Goal: Complete application form: Complete application form

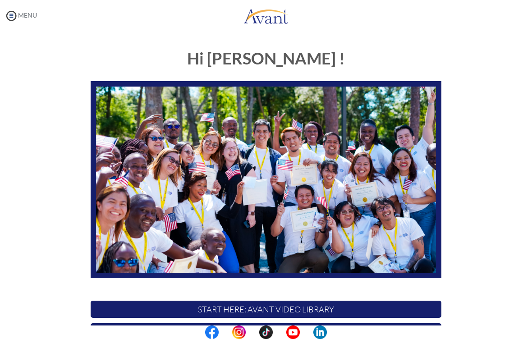
click at [12, 12] on img at bounding box center [12, 16] width 14 height 14
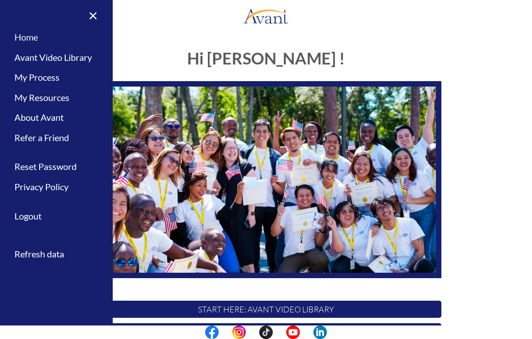
click at [23, 39] on link "Home" at bounding box center [56, 37] width 113 height 20
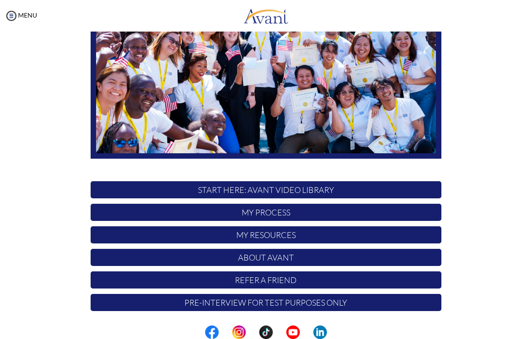
scroll to position [119, 0]
click at [128, 214] on p "My Process" at bounding box center [266, 212] width 351 height 17
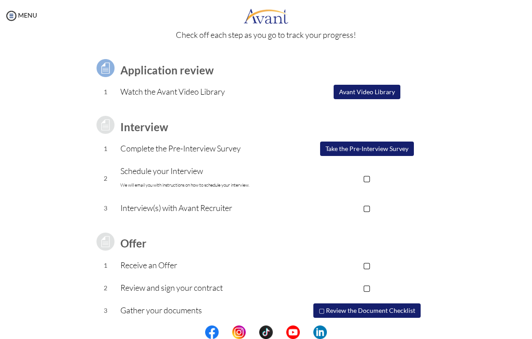
scroll to position [44, 0]
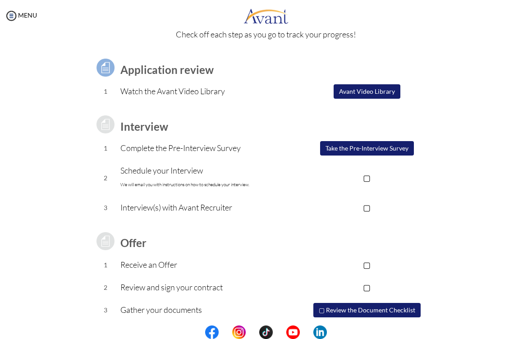
click at [349, 87] on button "Avant Video Library" at bounding box center [366, 91] width 67 height 14
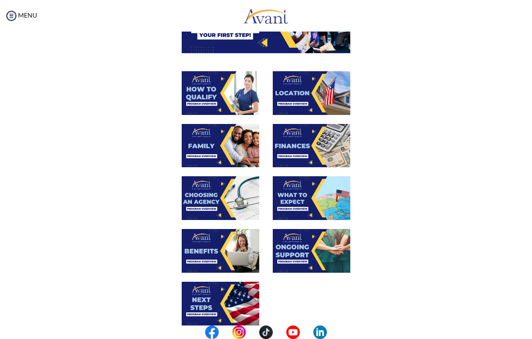
scroll to position [119, 0]
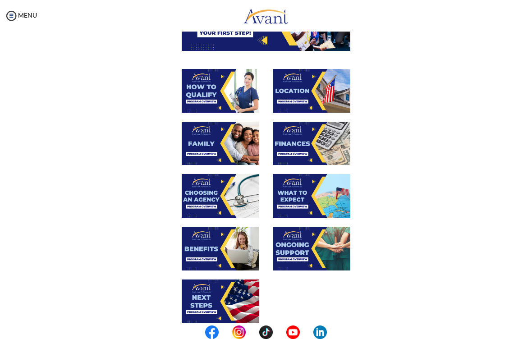
click at [205, 86] on img at bounding box center [221, 91] width 78 height 44
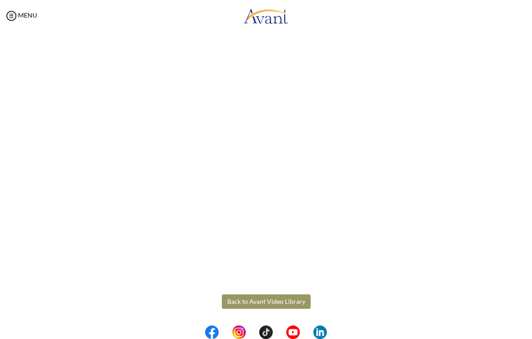
scroll to position [54, 0]
click at [239, 304] on body "Maintenance break. Please come back in 2 hours. MENU My Status What is the next…" at bounding box center [266, 169] width 532 height 339
click at [238, 304] on button "Back to Avant Video Library" at bounding box center [266, 301] width 89 height 14
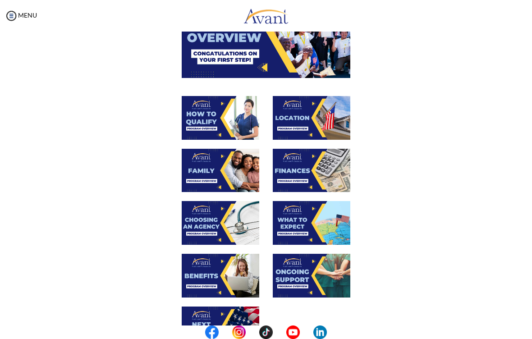
scroll to position [91, 0]
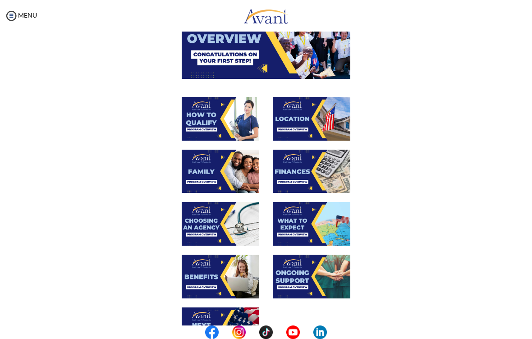
click at [298, 126] on img at bounding box center [312, 119] width 78 height 44
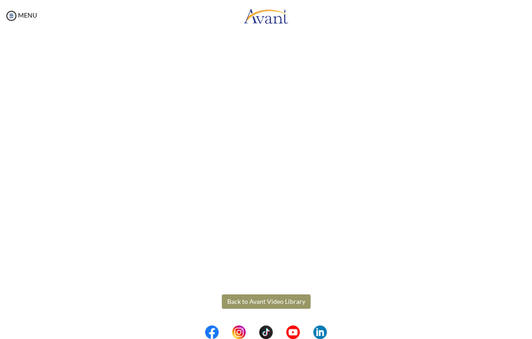
scroll to position [54, 0]
click at [251, 301] on body "Maintenance break. Please come back in 2 hours. MENU My Status What is the next…" at bounding box center [266, 169] width 532 height 339
click at [267, 303] on button "Back to Avant Video Library" at bounding box center [266, 301] width 89 height 14
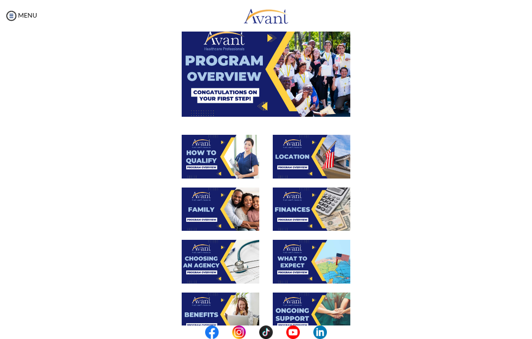
scroll to position [54, 0]
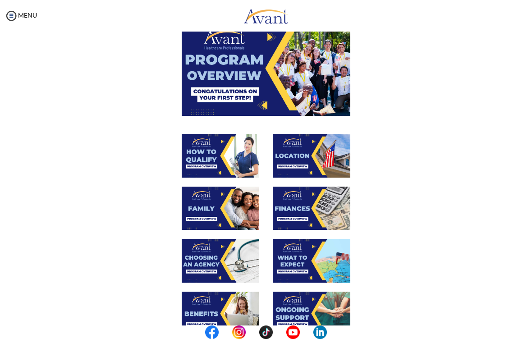
click at [201, 211] on img at bounding box center [221, 209] width 78 height 44
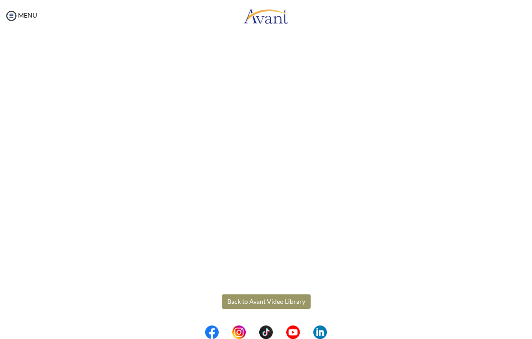
scroll to position [133, 0]
click at [250, 296] on body "Maintenance break. Please come back in 2 hours. MENU My Status What is the next…" at bounding box center [266, 169] width 532 height 339
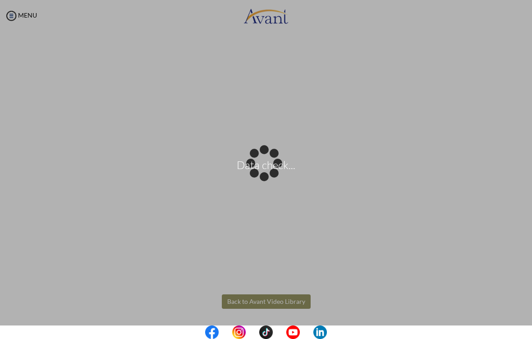
click at [260, 176] on div "Data check..." at bounding box center [266, 169] width 13 height 13
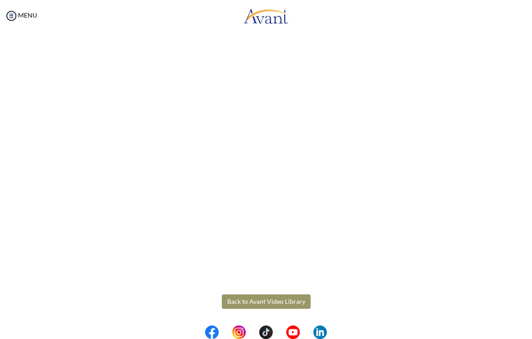
click at [268, 301] on button "Back to Avant Video Library" at bounding box center [266, 301] width 89 height 14
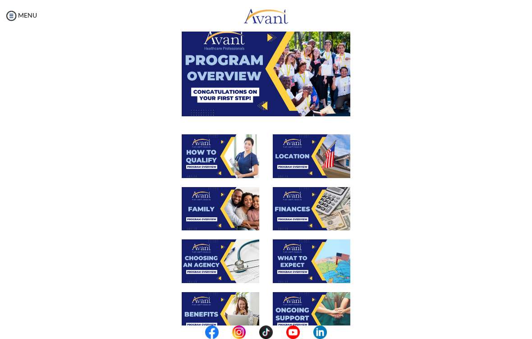
scroll to position [60, 0]
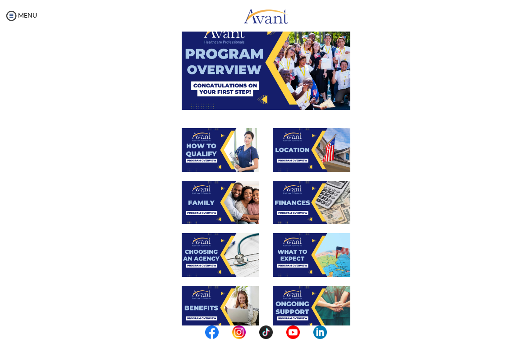
click at [304, 193] on img at bounding box center [312, 203] width 78 height 44
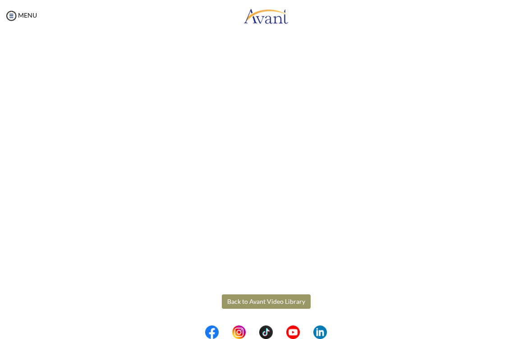
scroll to position [54, 0]
click at [260, 302] on body "Maintenance break. Please come back in 2 hours. MENU My Status What is the next…" at bounding box center [266, 169] width 532 height 339
click at [272, 296] on button "Back to Avant Video Library" at bounding box center [266, 301] width 89 height 14
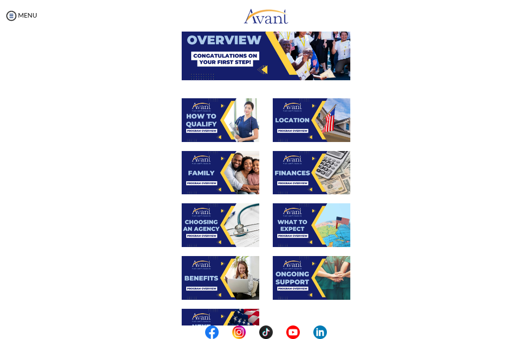
scroll to position [91, 0]
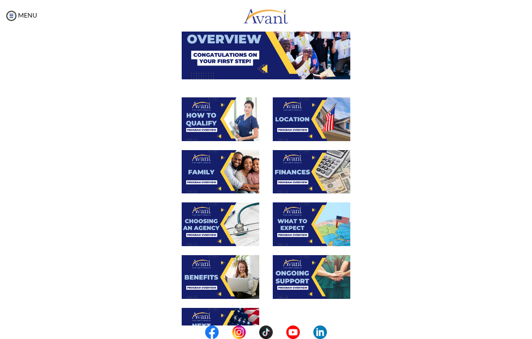
click at [220, 214] on img at bounding box center [221, 224] width 78 height 44
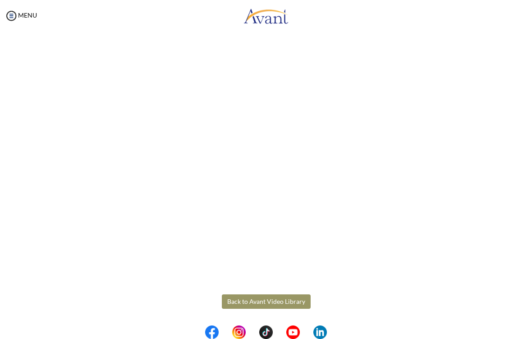
scroll to position [133, 0]
click at [246, 302] on body "Maintenance break. Please come back in 2 hours. MENU My Status What is the next…" at bounding box center [266, 169] width 532 height 339
click at [255, 308] on button "Back to Avant Video Library" at bounding box center [266, 301] width 89 height 14
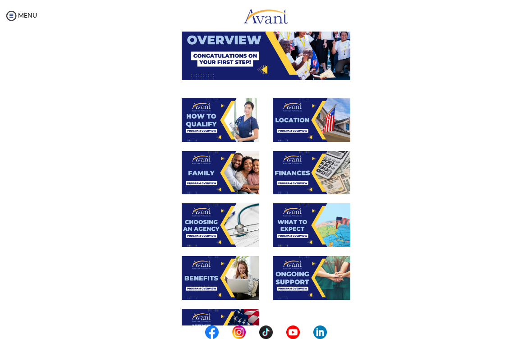
scroll to position [97, 0]
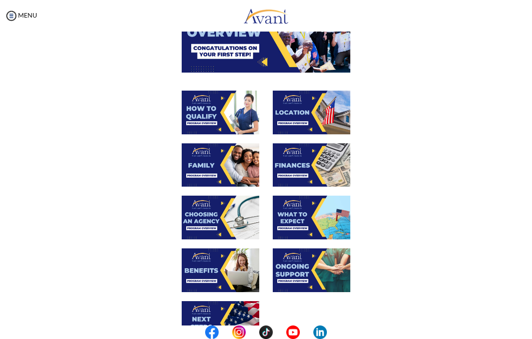
click at [299, 220] on img at bounding box center [312, 218] width 78 height 44
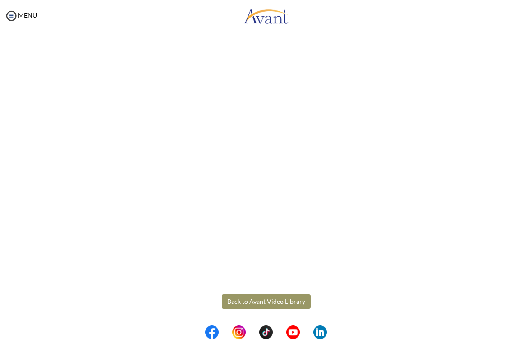
scroll to position [117, 0]
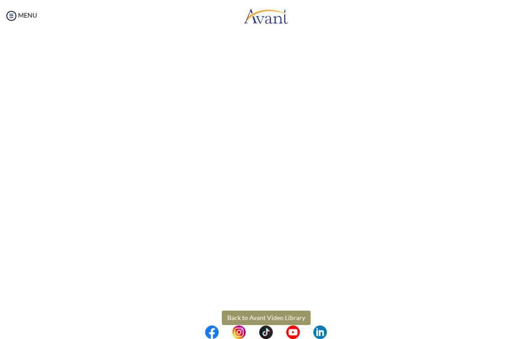
click at [259, 317] on body "Maintenance break. Please come back in 2 hours. MENU My Status What is the next…" at bounding box center [266, 169] width 532 height 339
click at [263, 319] on button "Back to Avant Video Library" at bounding box center [266, 317] width 89 height 14
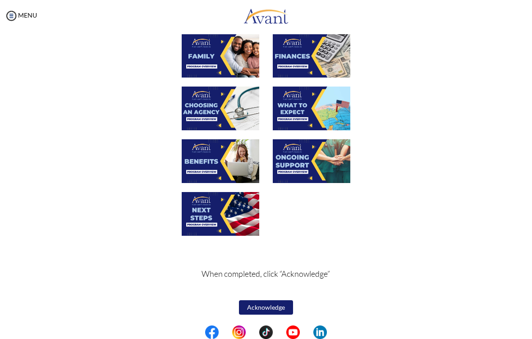
scroll to position [206, 0]
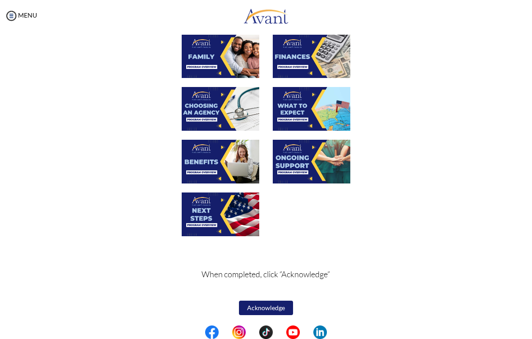
click at [232, 156] on img at bounding box center [221, 162] width 78 height 44
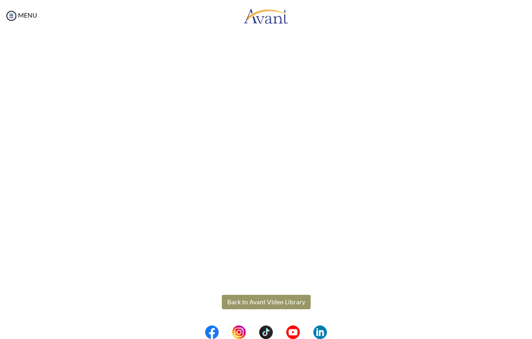
scroll to position [132, 0]
click at [116, 28] on body "Maintenance break. Please come back in 2 hours. MENU My Status What is the next…" at bounding box center [266, 169] width 532 height 339
click at [266, 304] on body "Maintenance break. Please come back in 2 hours. MENU My Status What is the next…" at bounding box center [266, 169] width 532 height 339
click at [275, 306] on button "Back to Avant Video Library" at bounding box center [266, 303] width 89 height 14
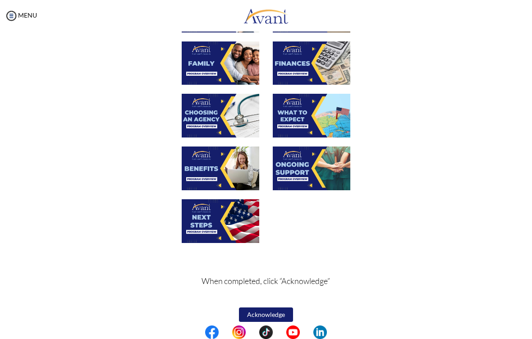
scroll to position [198, 0]
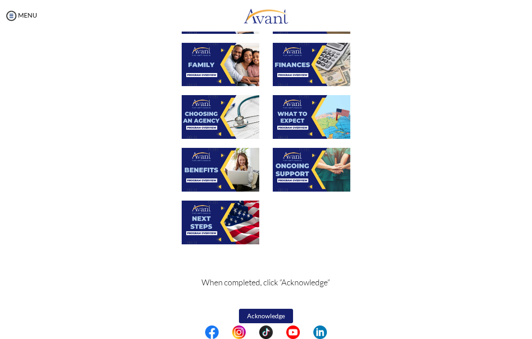
click at [326, 161] on img at bounding box center [312, 170] width 78 height 44
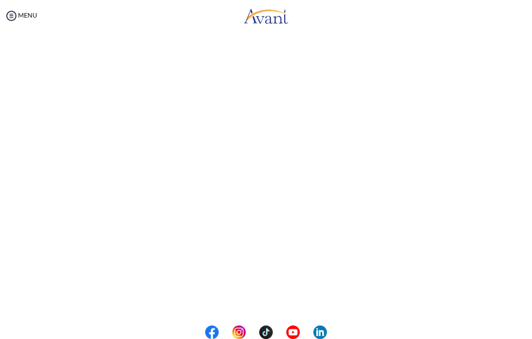
scroll to position [101, 0]
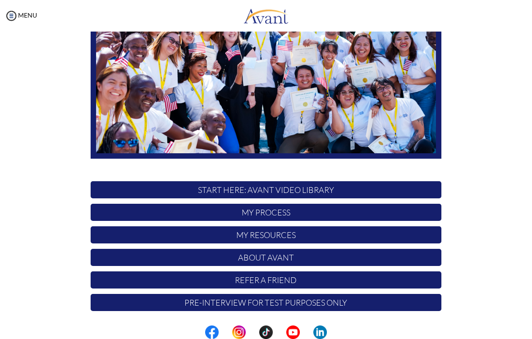
scroll to position [119, 0]
click at [368, 189] on p "START HERE: Avant Video Library" at bounding box center [266, 189] width 351 height 17
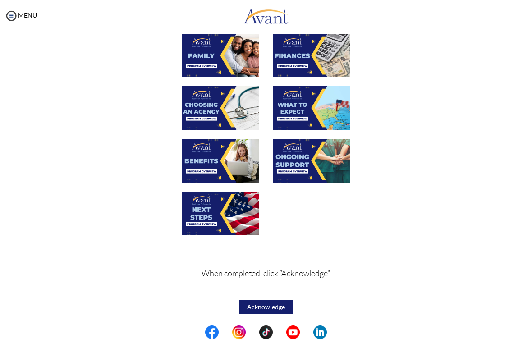
scroll to position [206, 0]
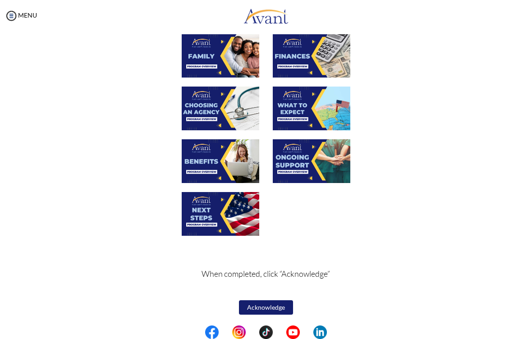
click at [231, 207] on img at bounding box center [221, 214] width 78 height 44
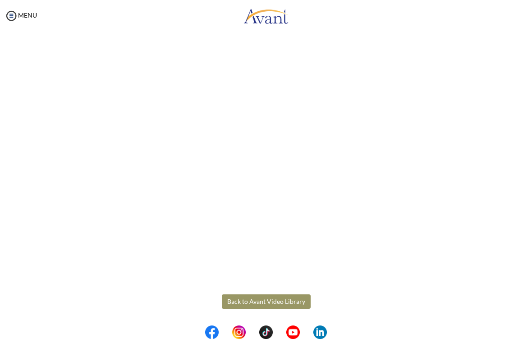
scroll to position [133, 0]
click at [251, 306] on body "Maintenance break. Please come back in 2 hours. MENU My Status What is the next…" at bounding box center [266, 169] width 532 height 339
click at [243, 305] on button "Back to Avant Video Library" at bounding box center [266, 301] width 89 height 14
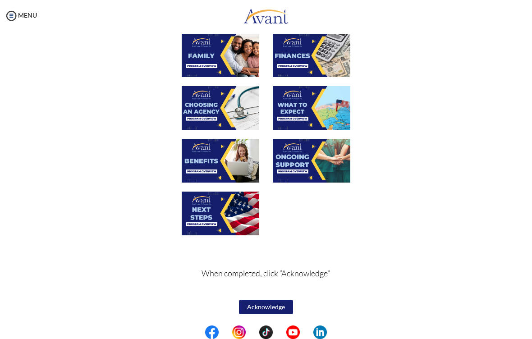
scroll to position [206, 0]
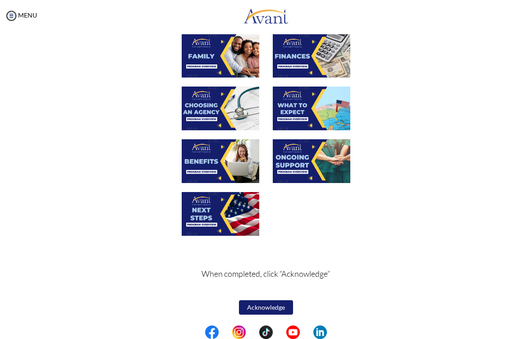
click at [271, 303] on button "Acknowledge" at bounding box center [266, 307] width 54 height 14
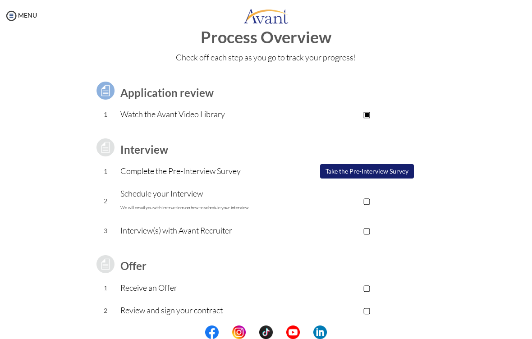
scroll to position [22, 0]
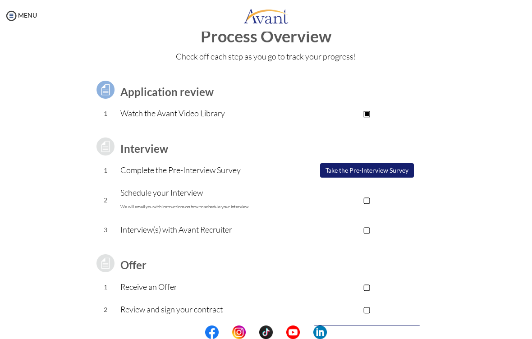
click at [390, 176] on button "Take the Pre-Interview Survey" at bounding box center [367, 170] width 94 height 14
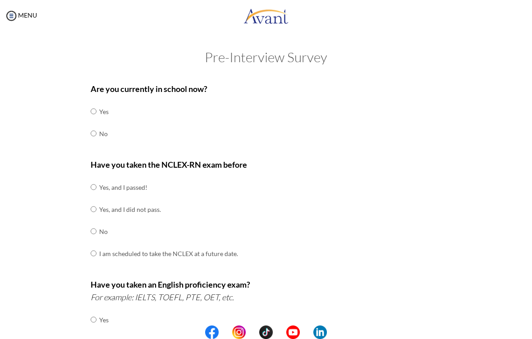
click at [96, 120] on input "radio" at bounding box center [94, 111] width 6 height 18
radio input "true"
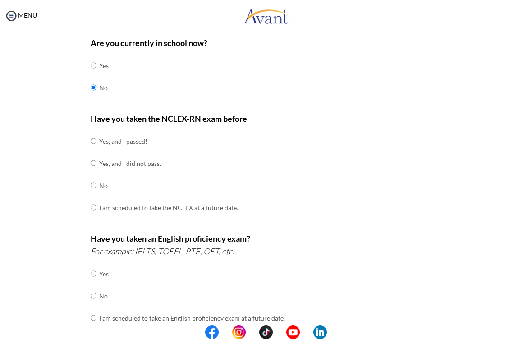
scroll to position [47, 0]
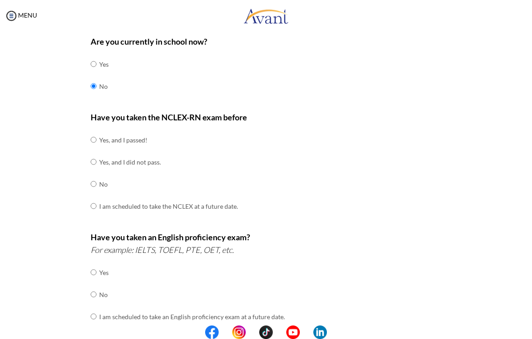
click at [96, 149] on input "radio" at bounding box center [94, 140] width 6 height 18
radio input "true"
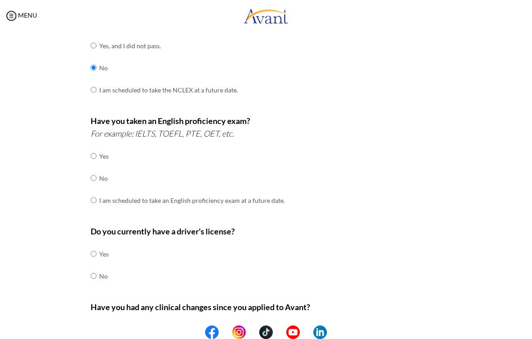
scroll to position [164, 0]
click at [93, 148] on input "radio" at bounding box center [94, 155] width 6 height 18
radio input "true"
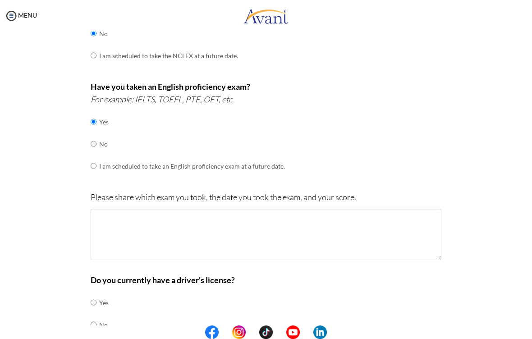
scroll to position [197, 0]
click at [91, 131] on input "radio" at bounding box center [94, 122] width 6 height 18
radio input "true"
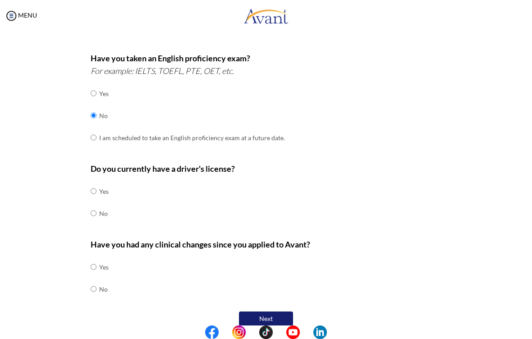
scroll to position [226, 0]
click at [96, 184] on input "radio" at bounding box center [94, 191] width 6 height 18
radio input "true"
click at [91, 276] on input "radio" at bounding box center [94, 267] width 6 height 18
radio input "true"
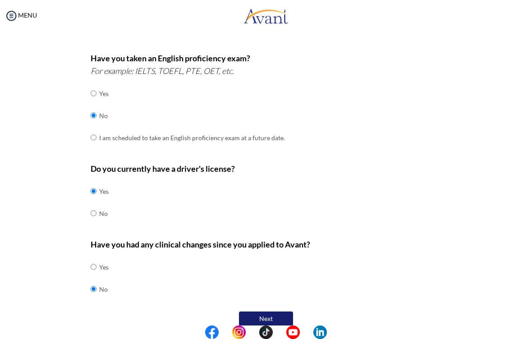
click at [93, 84] on input "radio" at bounding box center [94, 93] width 6 height 18
radio input "true"
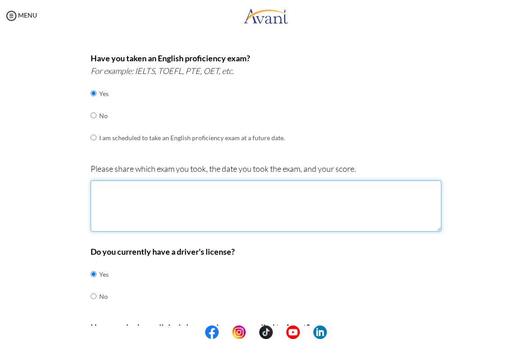
click at [125, 198] on textarea at bounding box center [266, 205] width 351 height 51
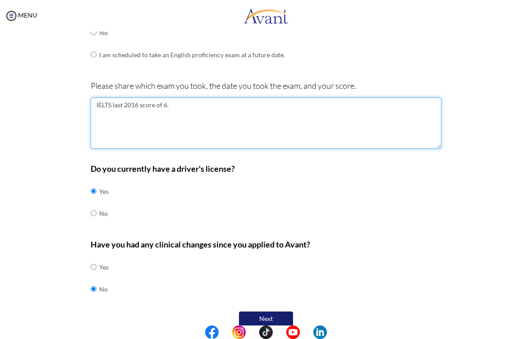
type textarea "IELTS last 2016 score of 6."
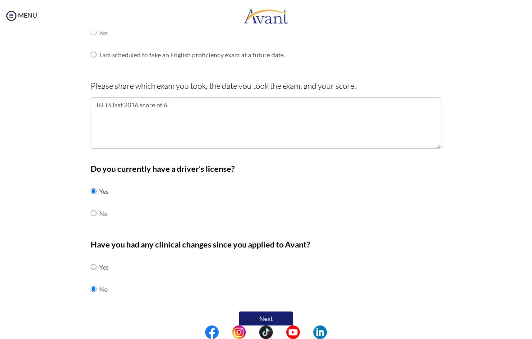
click at [274, 311] on button "Next" at bounding box center [266, 318] width 54 height 14
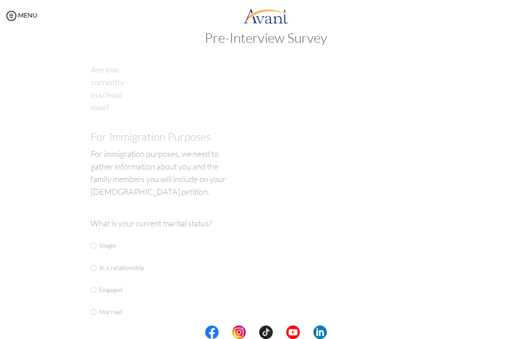
scroll to position [13, 0]
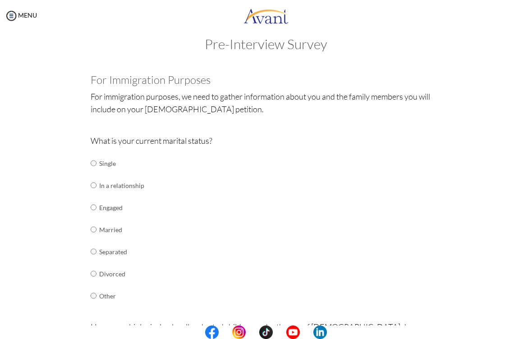
click at [108, 160] on td "Single" at bounding box center [121, 163] width 45 height 22
click at [96, 164] on input "radio" at bounding box center [94, 163] width 6 height 18
radio input "true"
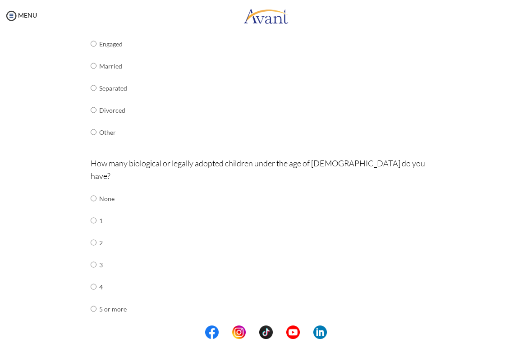
scroll to position [181, 0]
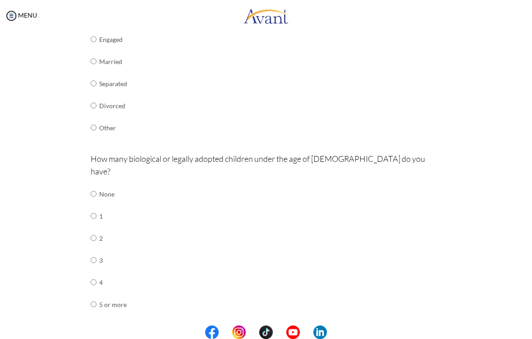
click at [91, 185] on input "radio" at bounding box center [94, 194] width 6 height 18
radio input "true"
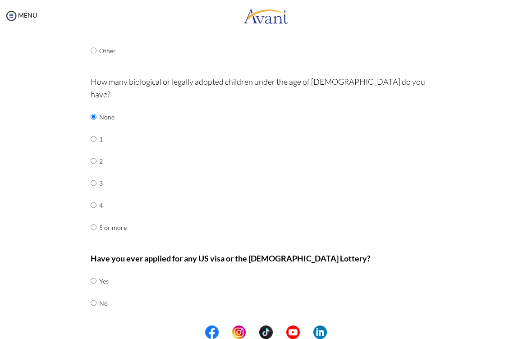
scroll to position [258, 0]
click at [94, 282] on input "radio" at bounding box center [94, 281] width 6 height 18
radio input "true"
click at [304, 326] on button "Next" at bounding box center [295, 333] width 54 height 14
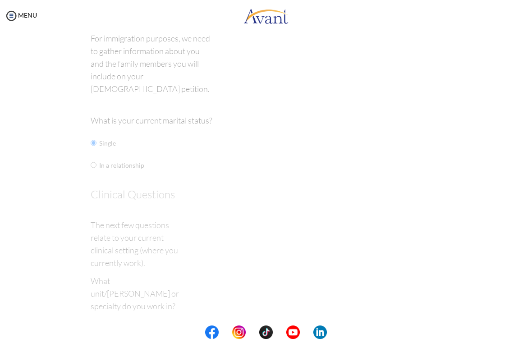
scroll to position [18, 0]
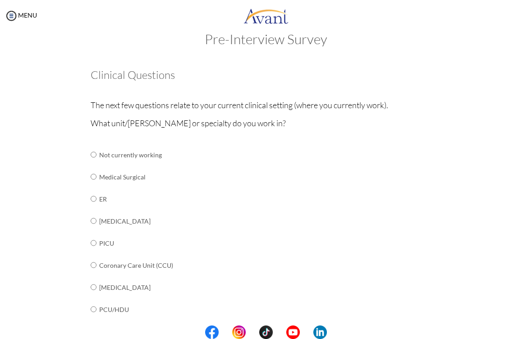
click at [95, 164] on input "radio" at bounding box center [94, 155] width 6 height 18
radio input "true"
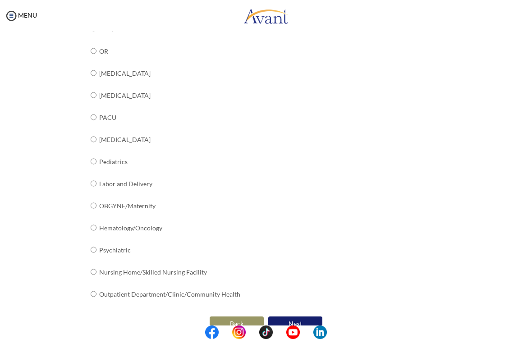
scroll to position [297, 0]
click at [304, 318] on button "Next" at bounding box center [295, 325] width 54 height 14
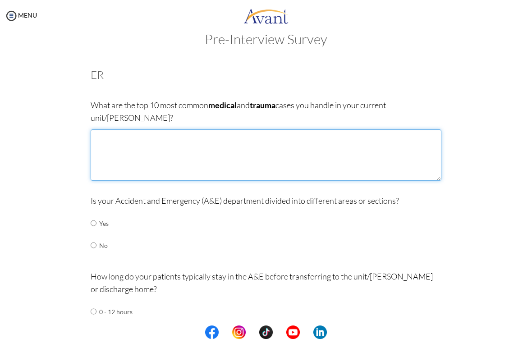
click at [233, 139] on textarea at bounding box center [266, 154] width 351 height 51
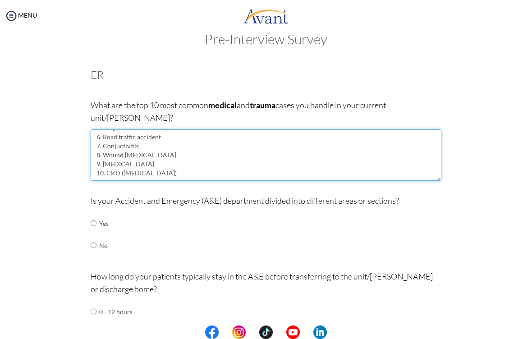
type textarea "1. COPD 2. AMS (altered mental status 3. AMI (acute myocardial infarction 4. UR…"
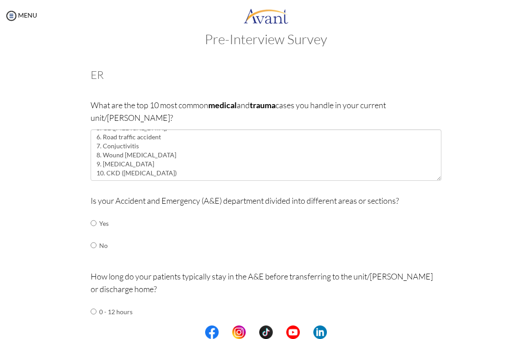
click at [95, 214] on input "radio" at bounding box center [94, 223] width 6 height 18
radio input "true"
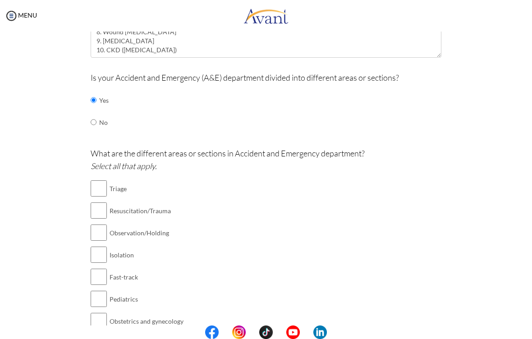
scroll to position [141, 0]
click at [97, 179] on input "checkbox" at bounding box center [99, 188] width 16 height 18
checkbox input "true"
click at [99, 201] on input "checkbox" at bounding box center [99, 210] width 16 height 18
checkbox input "true"
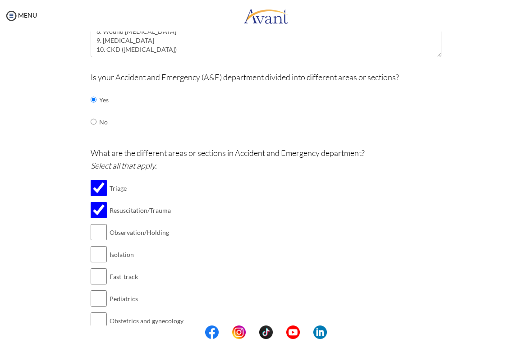
click at [101, 223] on input "checkbox" at bounding box center [99, 232] width 16 height 18
checkbox input "true"
click at [99, 245] on input "checkbox" at bounding box center [99, 254] width 16 height 18
checkbox input "true"
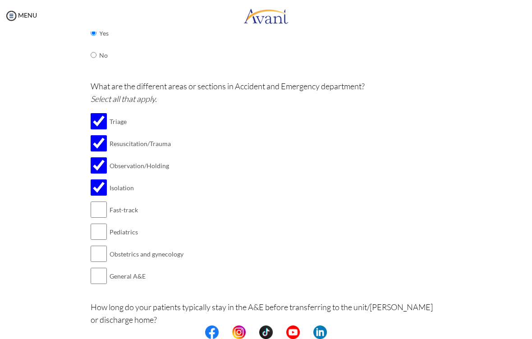
scroll to position [210, 0]
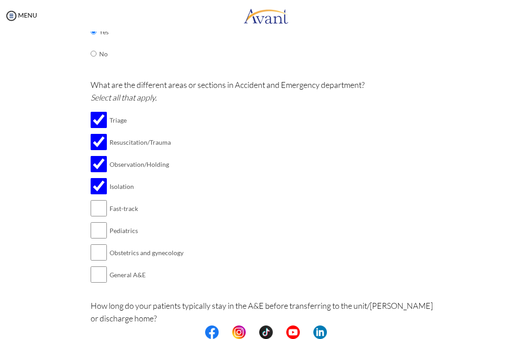
click at [97, 265] on input "checkbox" at bounding box center [99, 274] width 16 height 18
checkbox input "true"
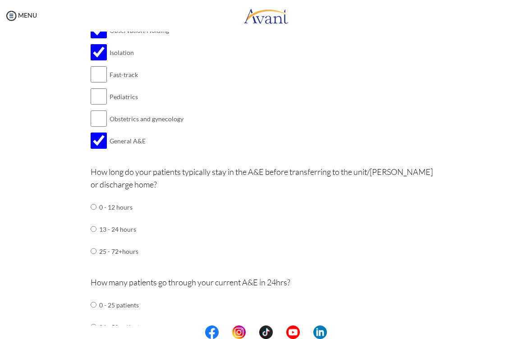
scroll to position [348, 0]
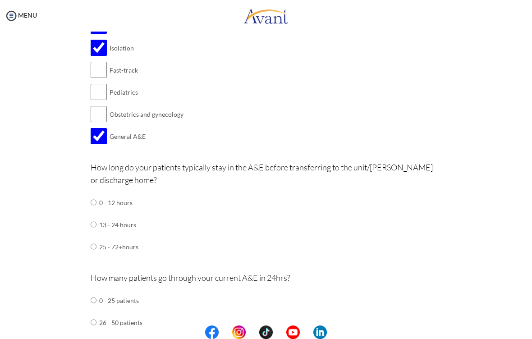
click at [95, 199] on input "radio" at bounding box center [94, 202] width 6 height 18
radio input "true"
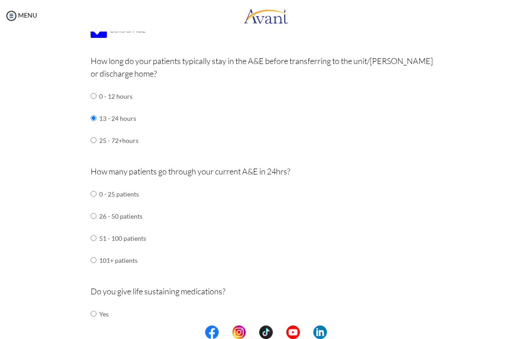
scroll to position [455, 0]
click at [96, 202] on input "radio" at bounding box center [94, 193] width 6 height 18
radio input "true"
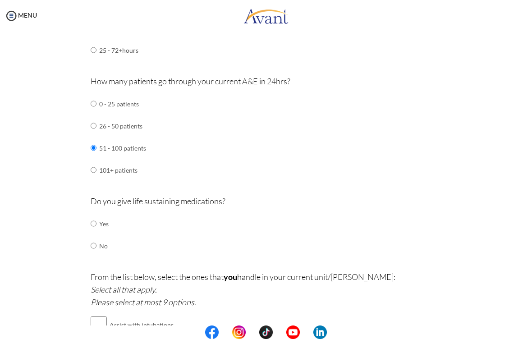
scroll to position [550, 0]
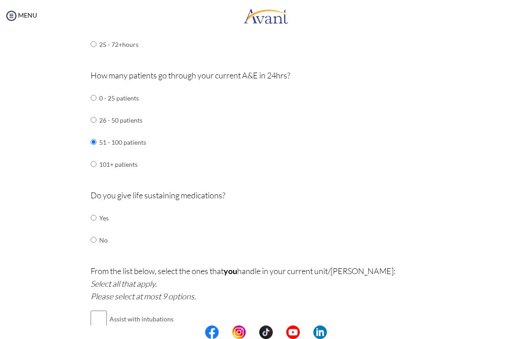
click at [92, 209] on input "radio" at bounding box center [94, 218] width 6 height 18
radio input "true"
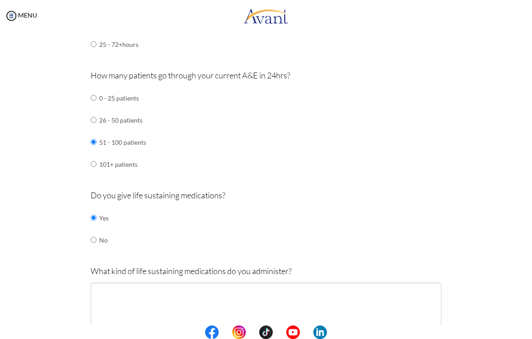
click at [93, 212] on input "radio" at bounding box center [94, 218] width 6 height 18
radio input "true"
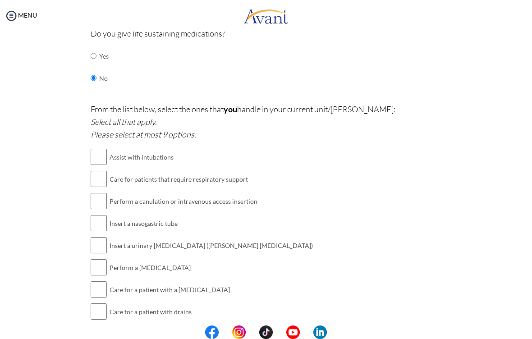
scroll to position [713, 0]
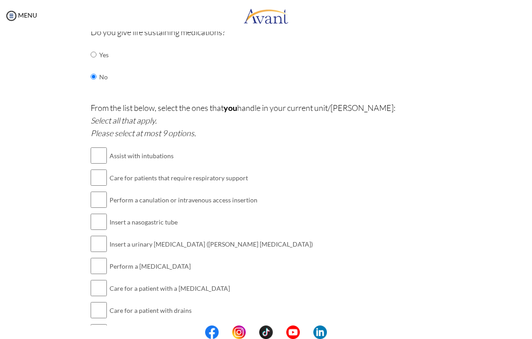
click at [99, 191] on input "checkbox" at bounding box center [99, 200] width 16 height 18
checkbox input "true"
click at [101, 213] on input "checkbox" at bounding box center [99, 222] width 16 height 18
checkbox input "true"
click at [99, 235] on input "checkbox" at bounding box center [99, 244] width 16 height 18
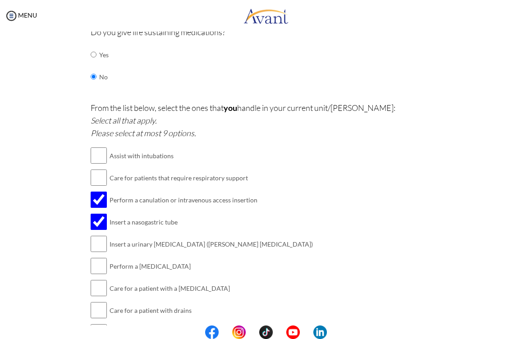
checkbox input "true"
click at [92, 257] on input "checkbox" at bounding box center [99, 266] width 16 height 18
checkbox input "true"
click at [98, 301] on input "checkbox" at bounding box center [99, 310] width 16 height 18
checkbox input "true"
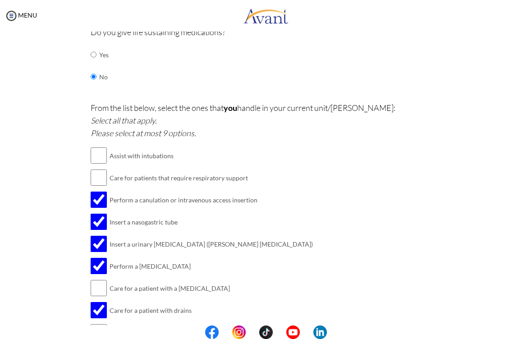
click at [99, 323] on input "checkbox" at bounding box center [99, 332] width 16 height 18
checkbox input "true"
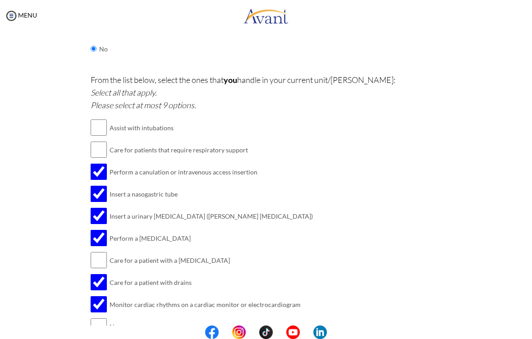
scroll to position [766, 0]
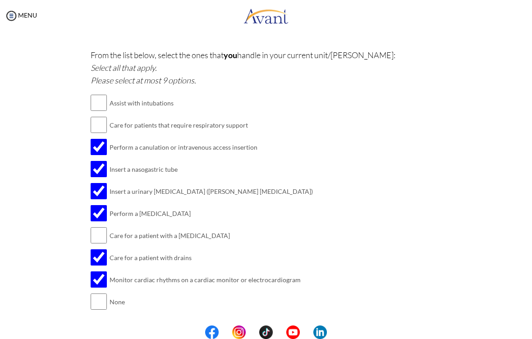
click at [95, 226] on input "checkbox" at bounding box center [99, 235] width 16 height 18
checkbox input "true"
click at [100, 116] on input "checkbox" at bounding box center [99, 125] width 16 height 18
checkbox input "true"
click at [97, 94] on input "checkbox" at bounding box center [99, 103] width 16 height 18
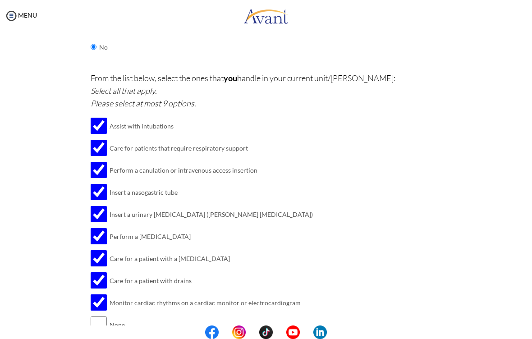
scroll to position [744, 0]
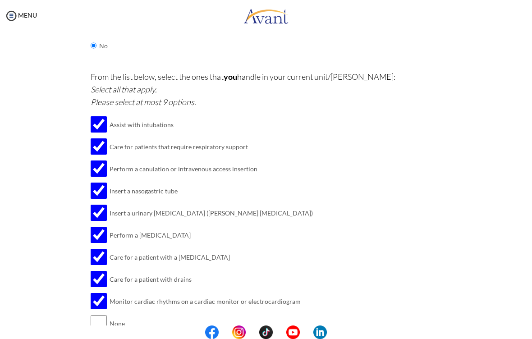
click at [96, 115] on input "checkbox" at bounding box center [99, 124] width 16 height 18
checkbox input "false"
click at [100, 137] on input "checkbox" at bounding box center [99, 146] width 16 height 18
checkbox input "false"
click at [101, 292] on input "checkbox" at bounding box center [99, 301] width 16 height 18
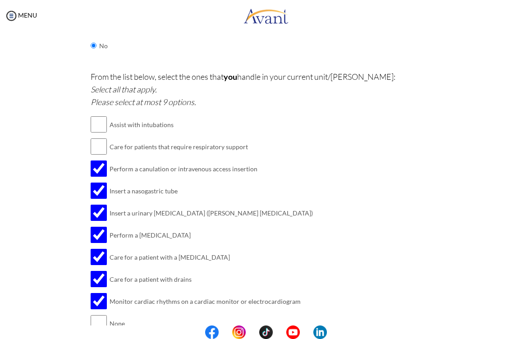
checkbox input "false"
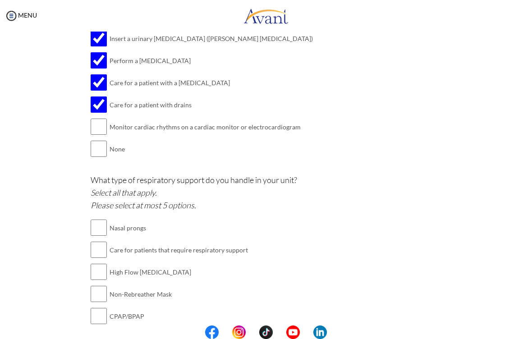
scroll to position [938, 0]
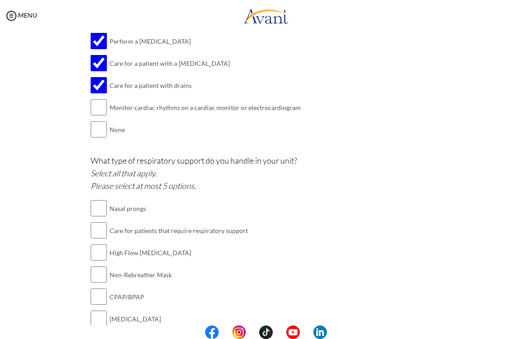
click at [103, 199] on input "checkbox" at bounding box center [99, 208] width 16 height 18
checkbox input "true"
click at [97, 243] on input "checkbox" at bounding box center [99, 252] width 16 height 18
checkbox input "true"
click at [97, 265] on input "checkbox" at bounding box center [99, 274] width 16 height 18
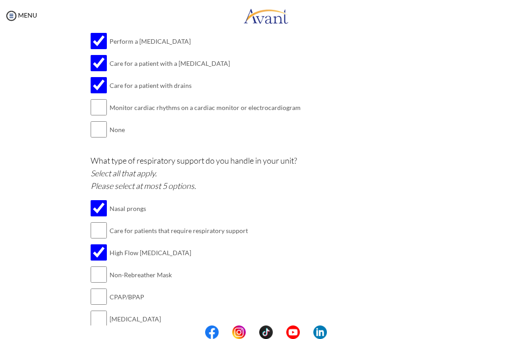
checkbox input "true"
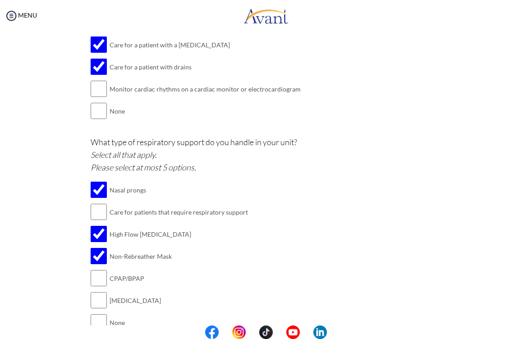
scroll to position [957, 0]
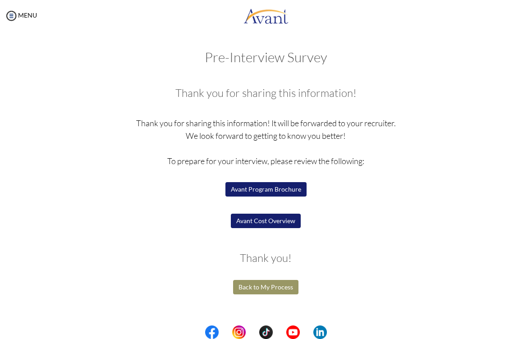
click at [290, 194] on button "Avant Program Brochure" at bounding box center [265, 189] width 81 height 14
click at [250, 223] on button "Avant Cost Overview" at bounding box center [266, 221] width 70 height 14
click at [279, 227] on button "Avant Cost Overview" at bounding box center [266, 221] width 70 height 14
click at [285, 292] on button "Back to My Process" at bounding box center [265, 287] width 65 height 14
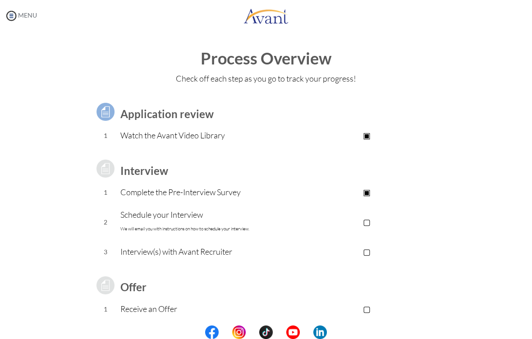
click at [16, 14] on img at bounding box center [12, 16] width 14 height 14
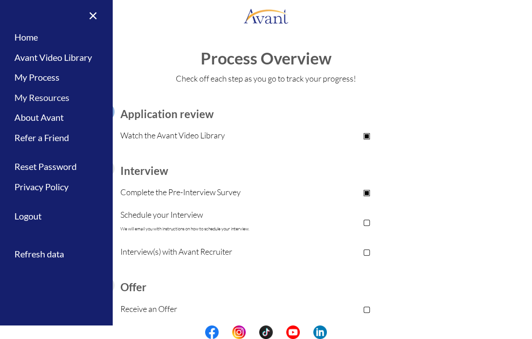
click at [27, 97] on link "My Resources" at bounding box center [56, 97] width 113 height 20
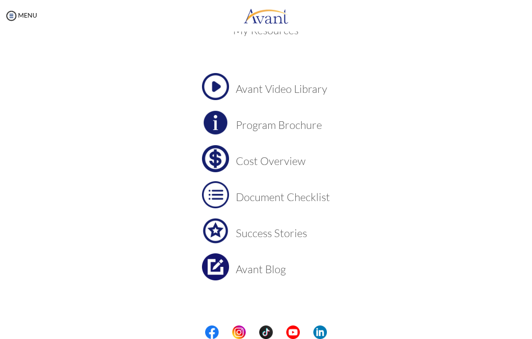
scroll to position [24, 0]
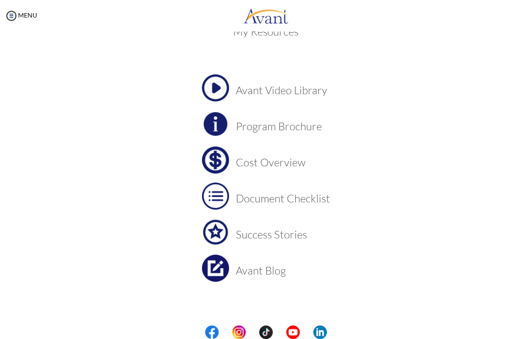
click at [216, 158] on img at bounding box center [215, 159] width 27 height 27
click at [247, 236] on h3 "Success Stories" at bounding box center [283, 234] width 94 height 12
click at [17, 18] on img at bounding box center [12, 16] width 14 height 14
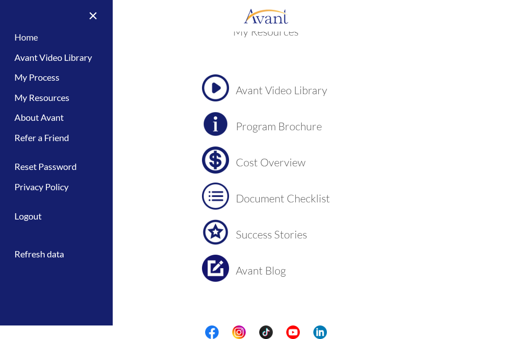
click at [20, 41] on link "Home" at bounding box center [56, 37] width 113 height 20
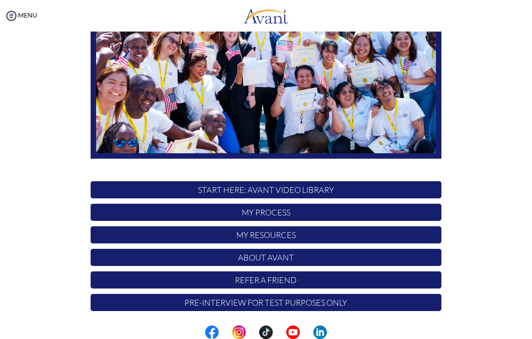
scroll to position [119, 0]
